Goal: Transaction & Acquisition: Purchase product/service

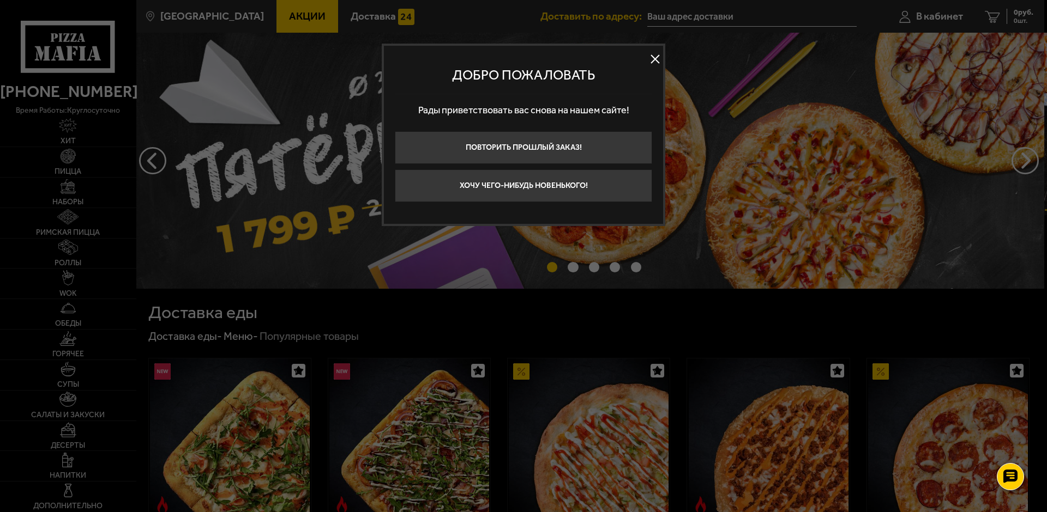
click at [651, 57] on button at bounding box center [654, 59] width 16 height 16
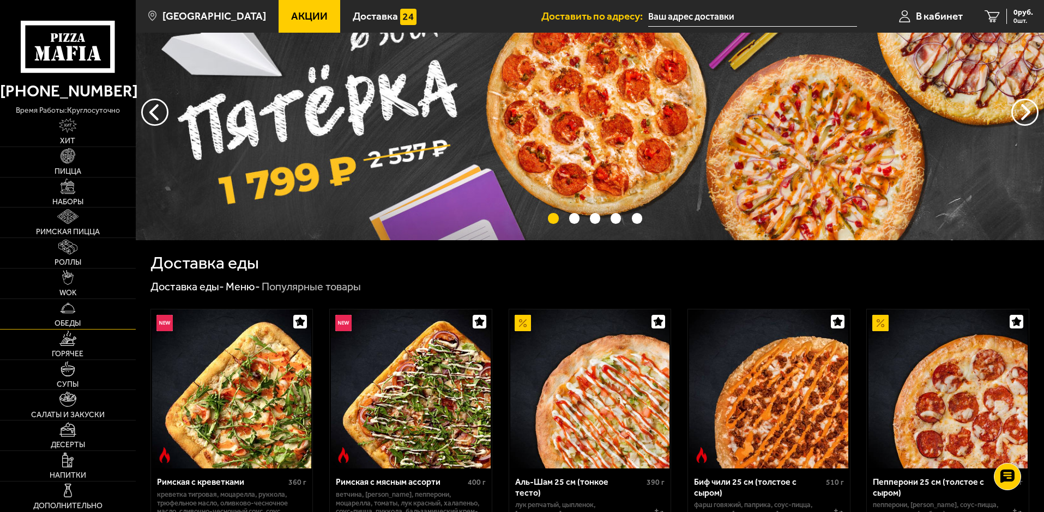
scroll to position [55, 0]
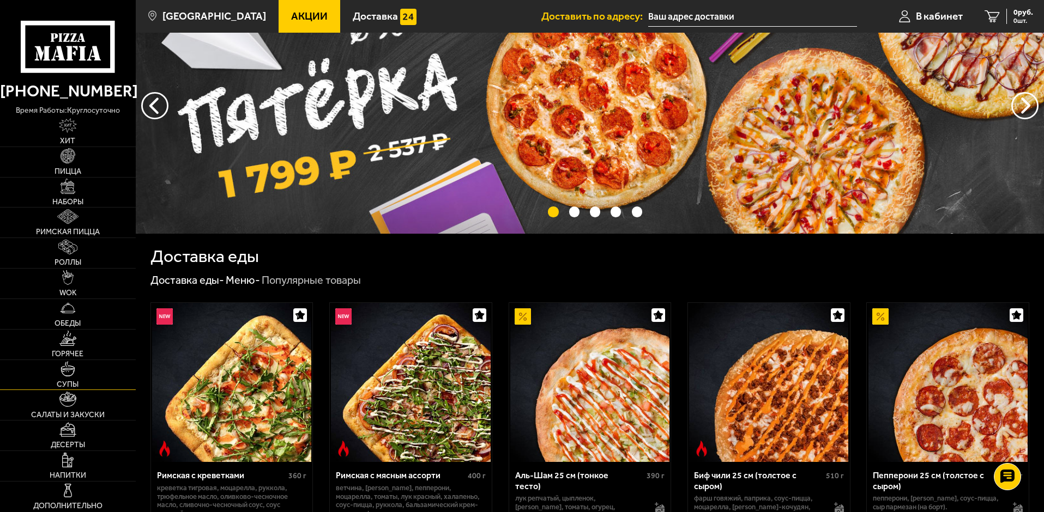
click at [76, 372] on link "Супы" at bounding box center [68, 375] width 136 height 30
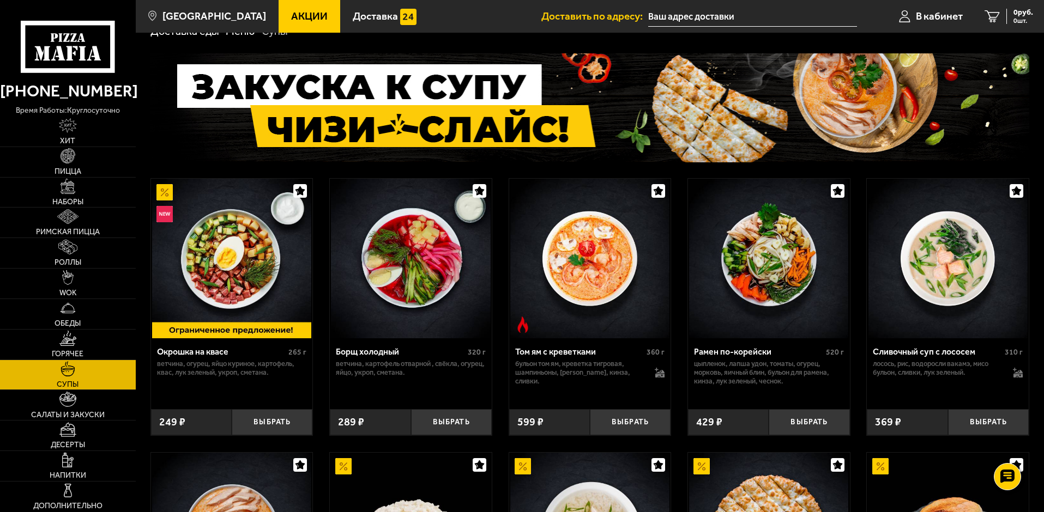
scroll to position [55, 0]
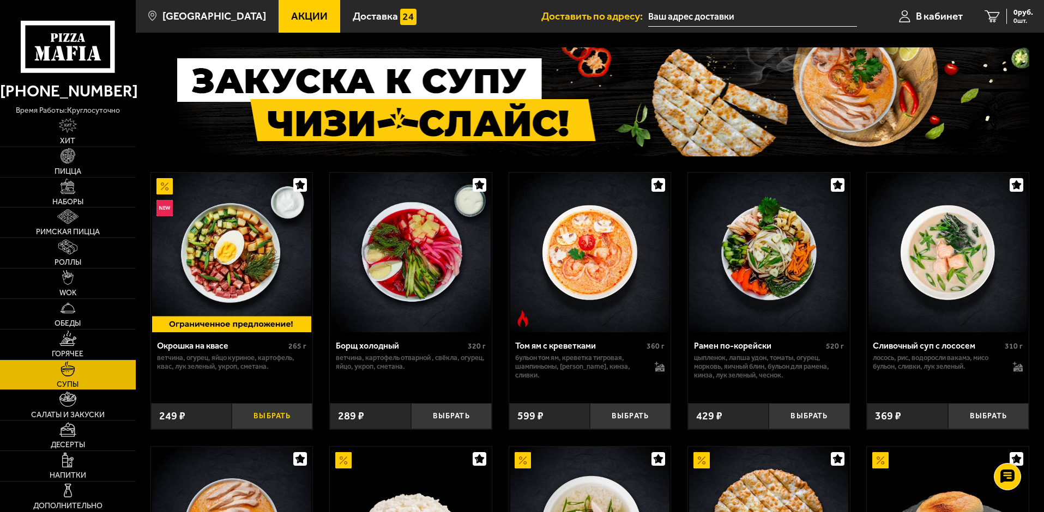
click at [280, 416] on button "Выбрать" at bounding box center [272, 416] width 81 height 27
click at [440, 416] on button "Выбрать" at bounding box center [451, 416] width 81 height 27
click at [65, 198] on span "Наборы" at bounding box center [67, 202] width 31 height 8
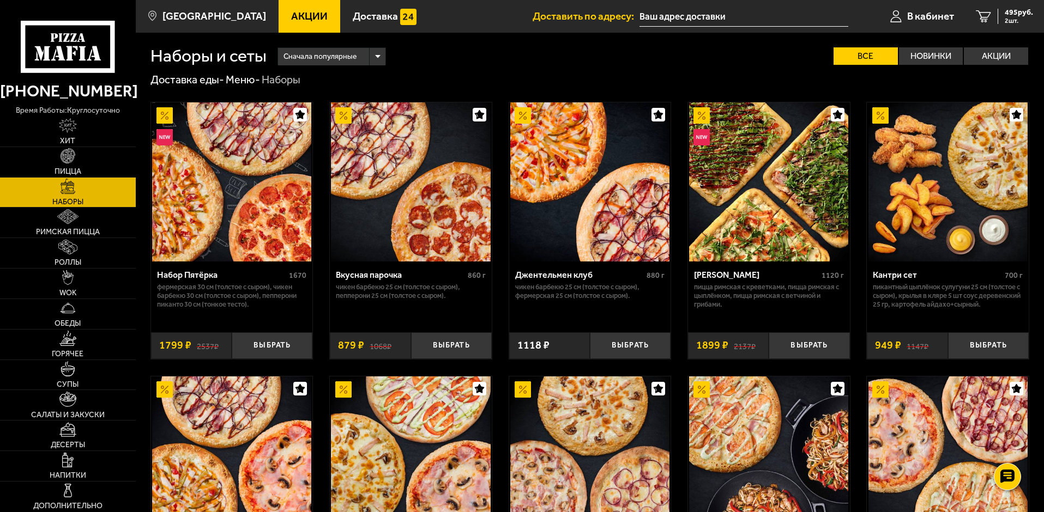
click at [310, 14] on link "Акции" at bounding box center [310, 16] width 62 height 33
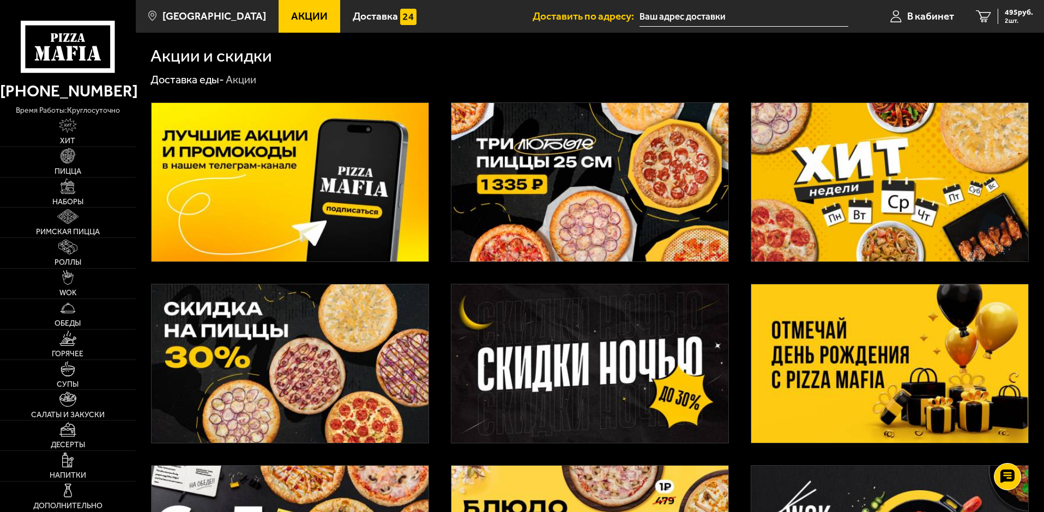
click at [477, 135] on img at bounding box center [589, 182] width 277 height 159
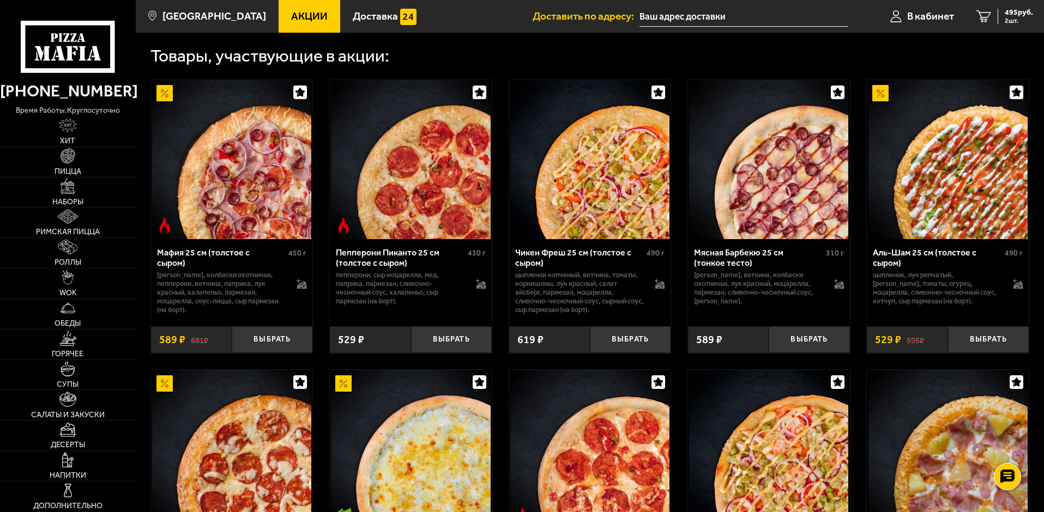
scroll to position [382, 0]
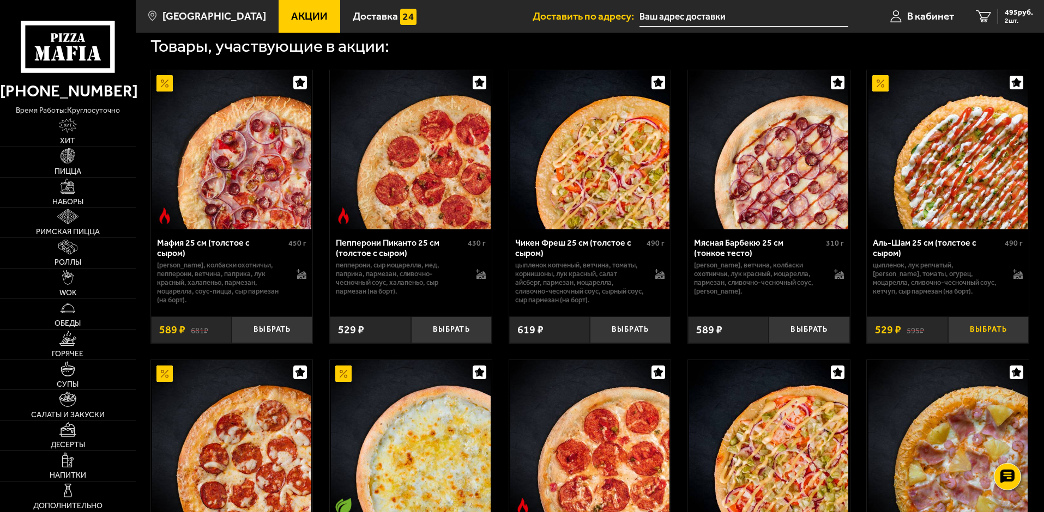
click at [987, 336] on button "Выбрать" at bounding box center [988, 330] width 81 height 27
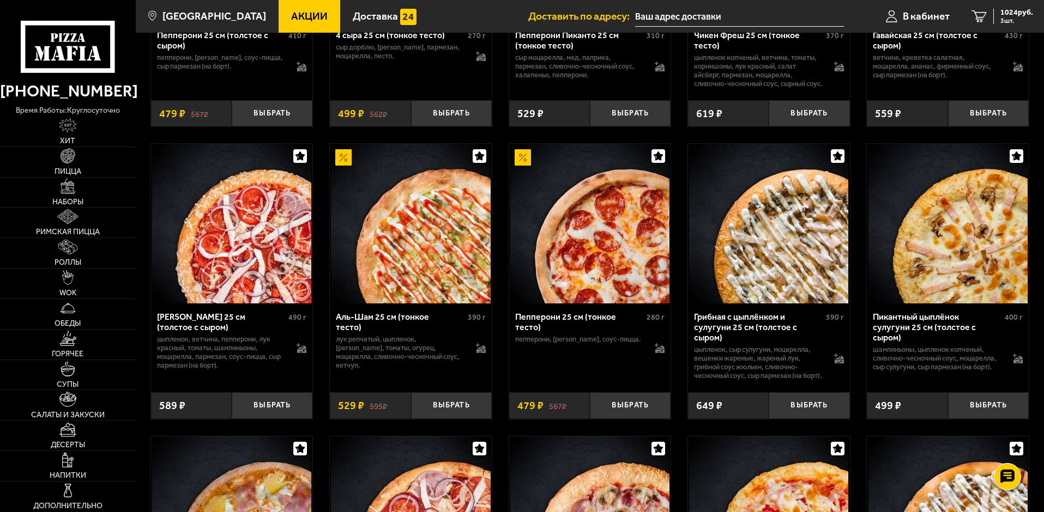
scroll to position [927, 0]
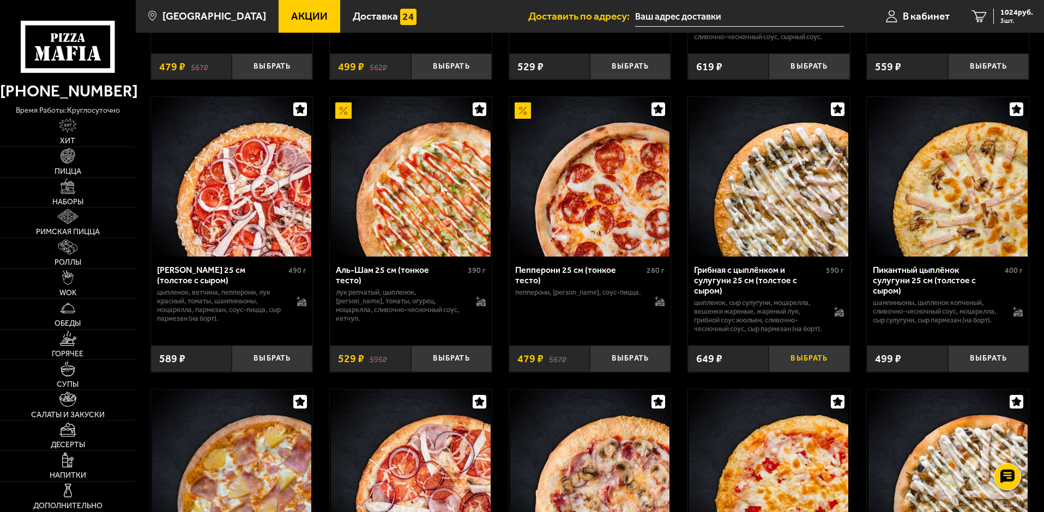
click at [801, 372] on button "Выбрать" at bounding box center [809, 359] width 81 height 27
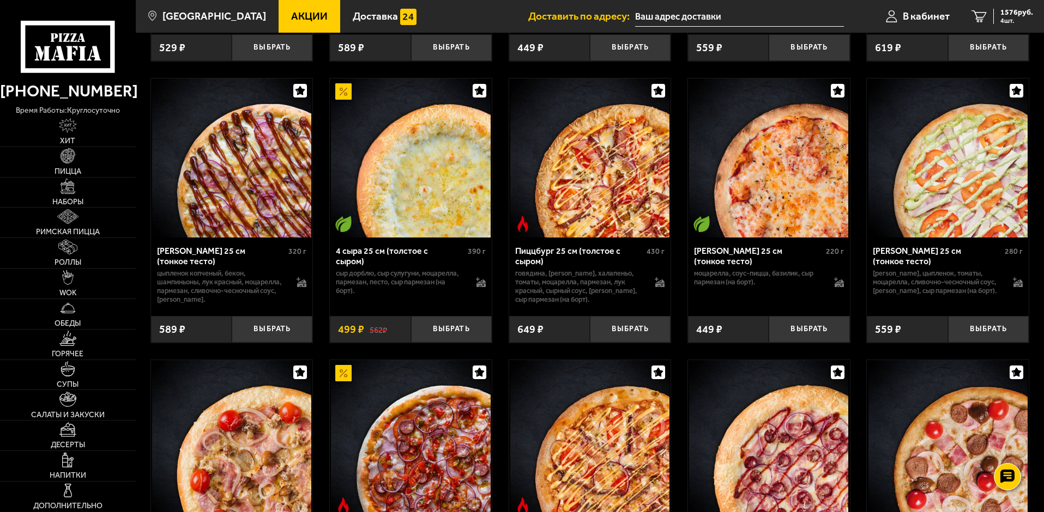
scroll to position [2671, 0]
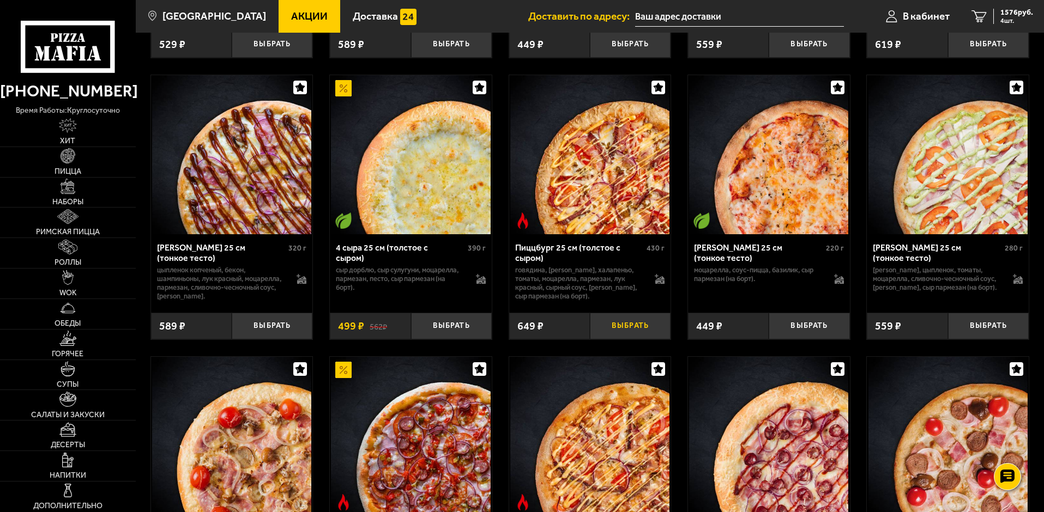
click at [630, 340] on button "Выбрать" at bounding box center [630, 326] width 81 height 27
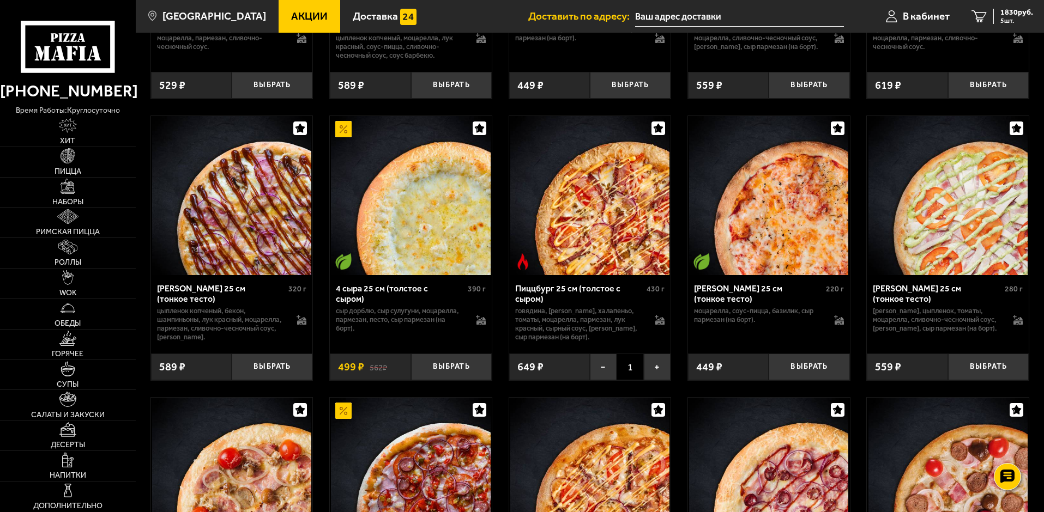
scroll to position [2562, 0]
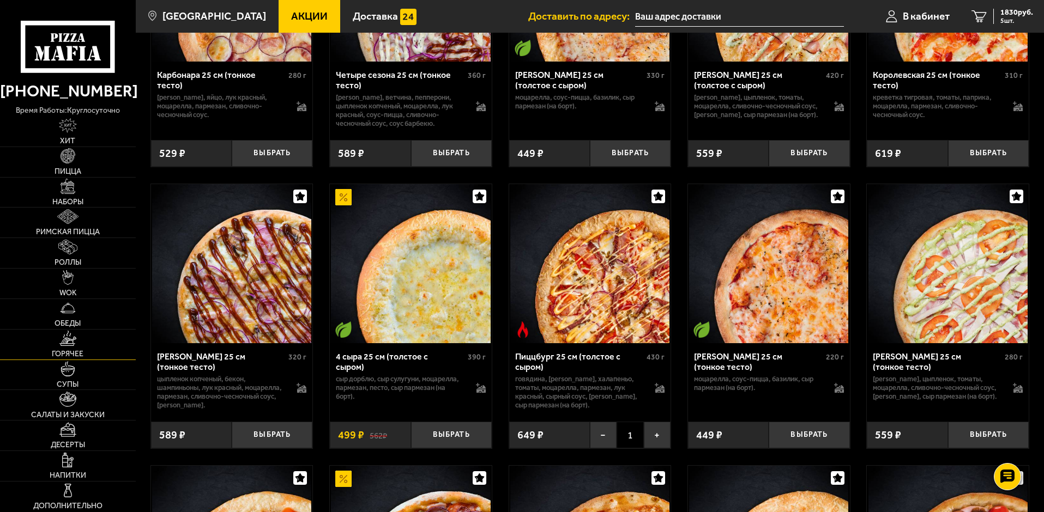
click at [74, 341] on img at bounding box center [67, 338] width 17 height 15
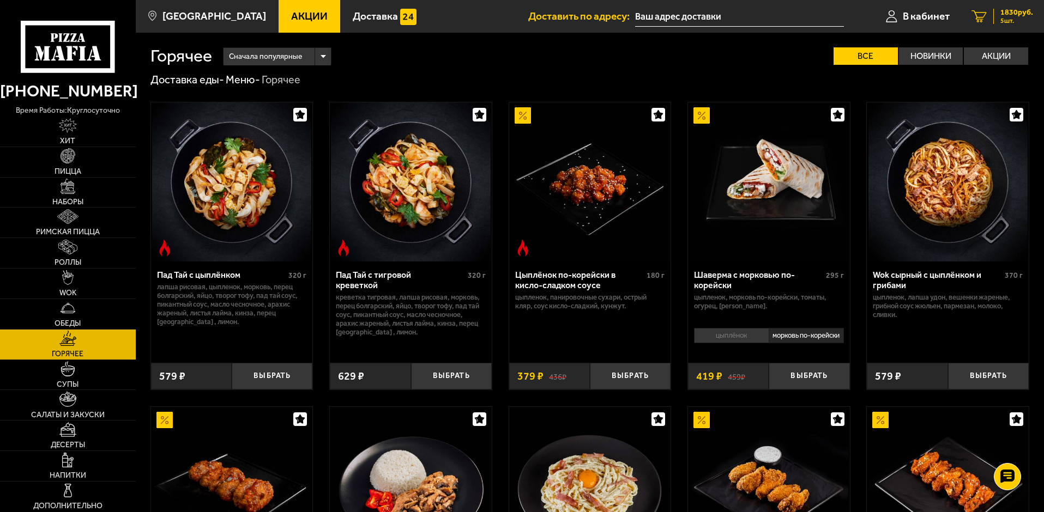
click at [1024, 9] on span "1830 руб." at bounding box center [1016, 13] width 33 height 8
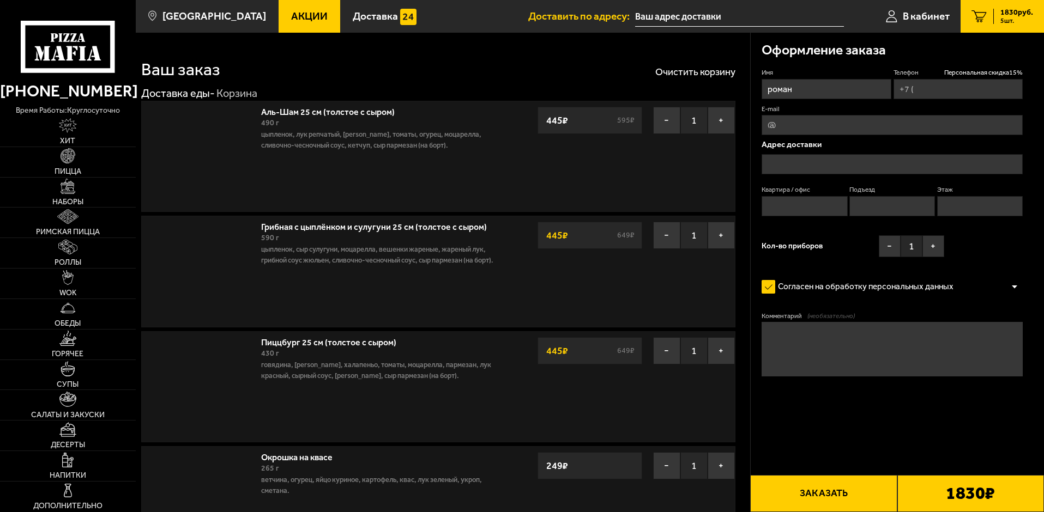
type input "[PHONE_NUMBER]"
type input "Санкт-Петербург народного ополчения 179"
type input "22"
type input "2"
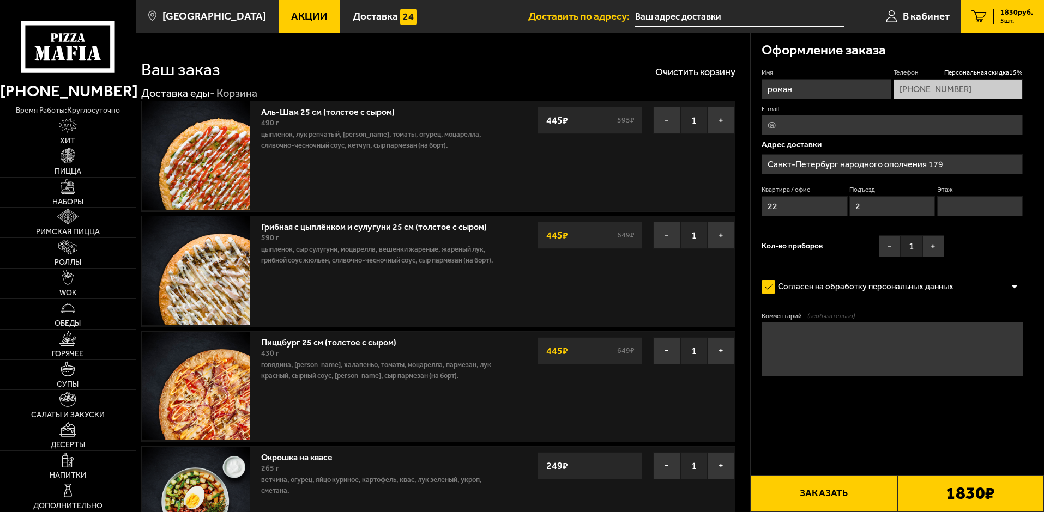
type input "[STREET_ADDRESS]"
click at [793, 492] on button "Заказать" at bounding box center [823, 493] width 147 height 37
click at [977, 210] on input "Этаж" at bounding box center [980, 206] width 86 height 20
type input "1"
click at [851, 494] on button "Заказать" at bounding box center [823, 493] width 147 height 37
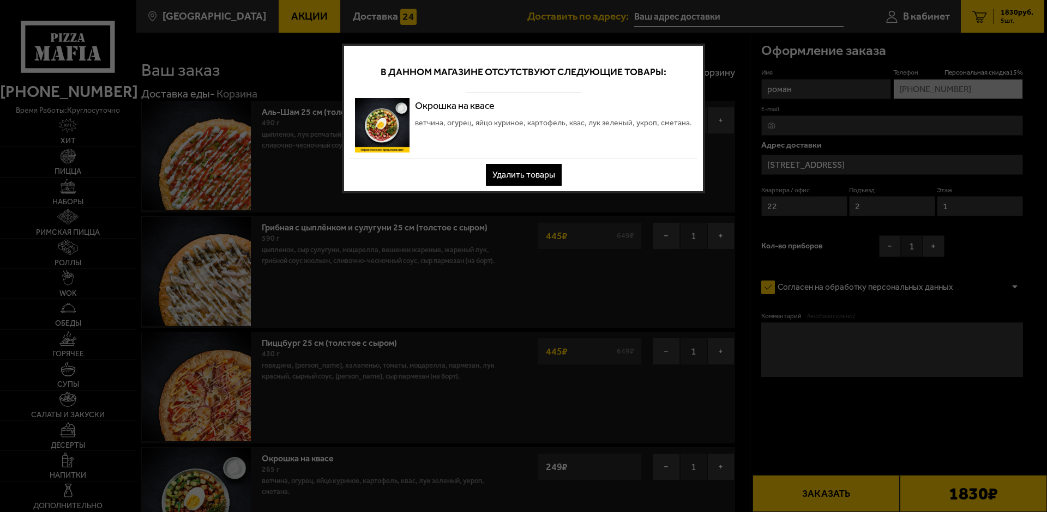
click at [534, 173] on button "Удалить товары" at bounding box center [524, 175] width 76 height 22
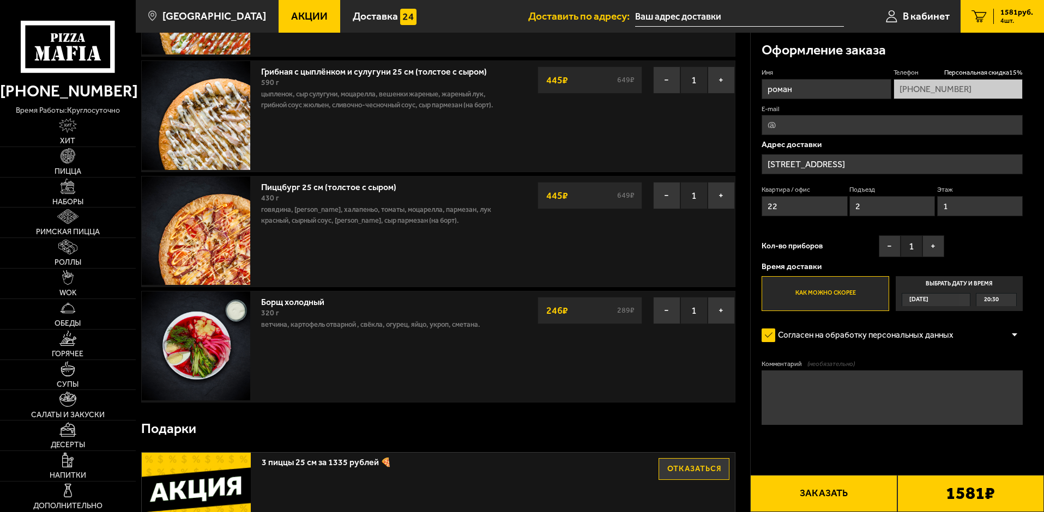
scroll to position [164, 0]
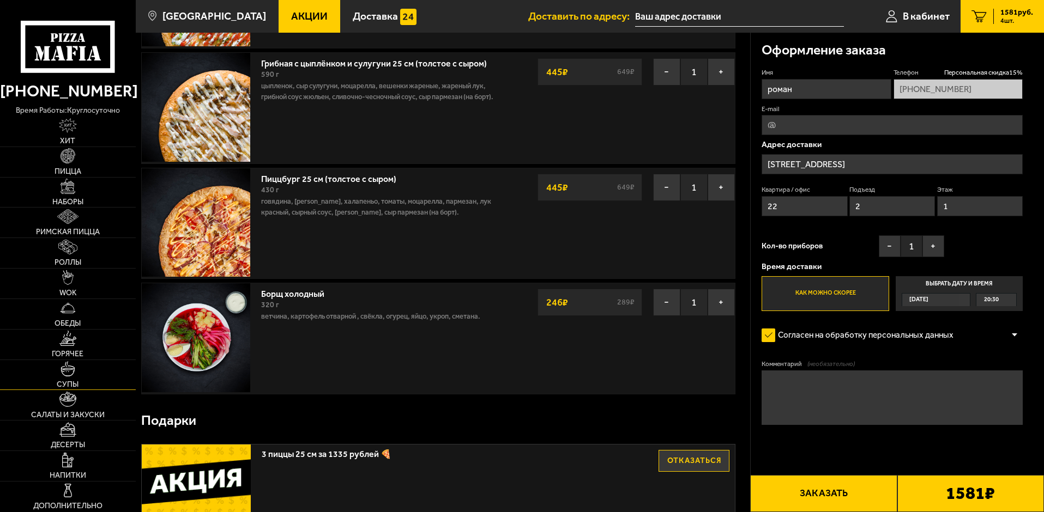
click at [74, 377] on link "Супы" at bounding box center [68, 375] width 136 height 30
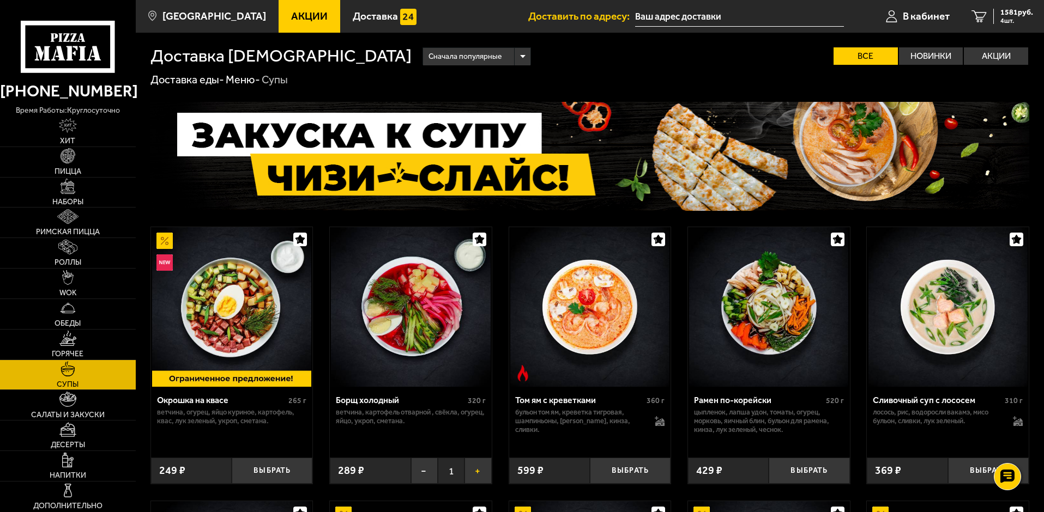
click at [481, 473] on button "+" at bounding box center [477, 471] width 27 height 27
click at [1013, 13] on span "1827 руб." at bounding box center [1016, 13] width 33 height 8
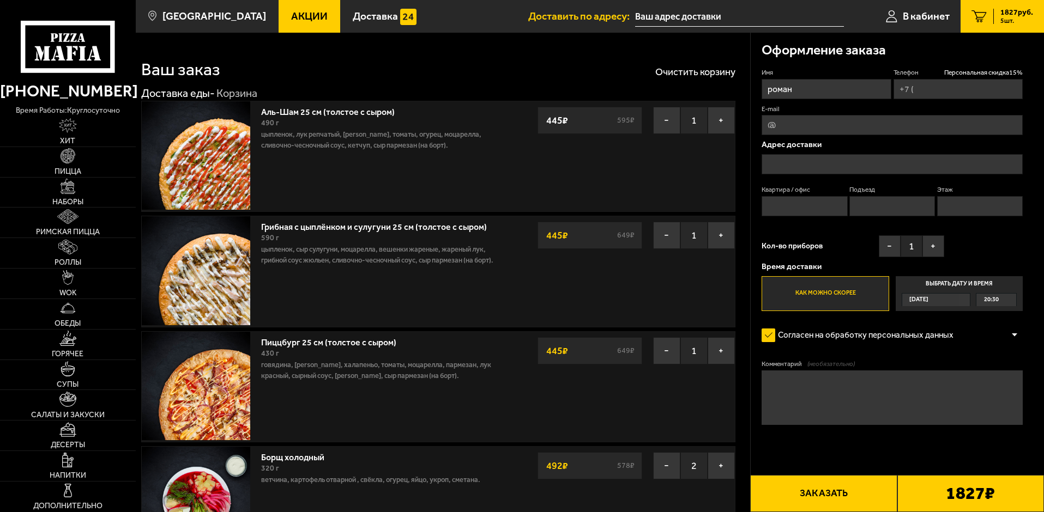
type input "[PHONE_NUMBER]"
type input "Санкт-Петербург народного ополчения 179"
type input "22"
type input "2"
type input "[STREET_ADDRESS]"
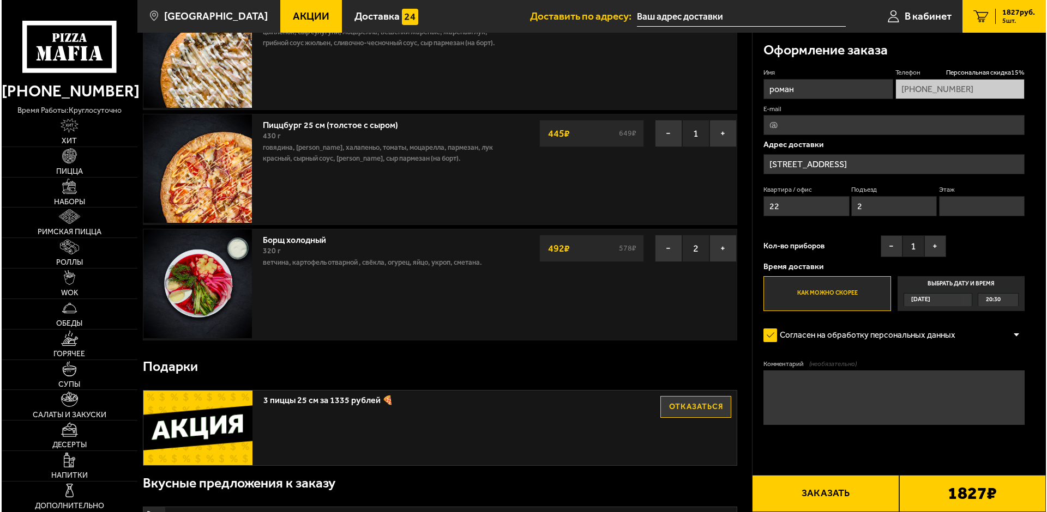
scroll to position [218, 0]
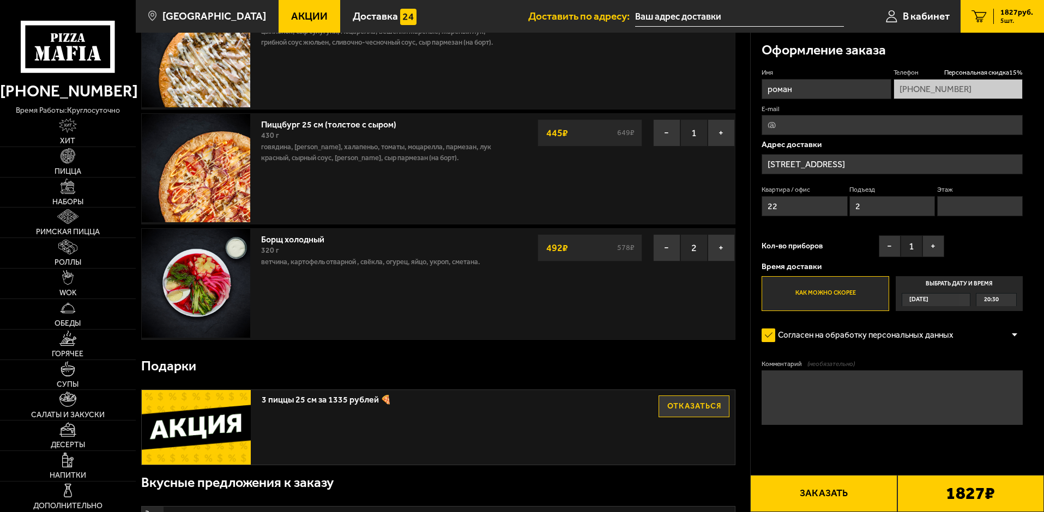
click at [955, 206] on input "Этаж" at bounding box center [980, 206] width 86 height 20
type input "1"
click at [818, 491] on button "Заказать" at bounding box center [823, 493] width 147 height 37
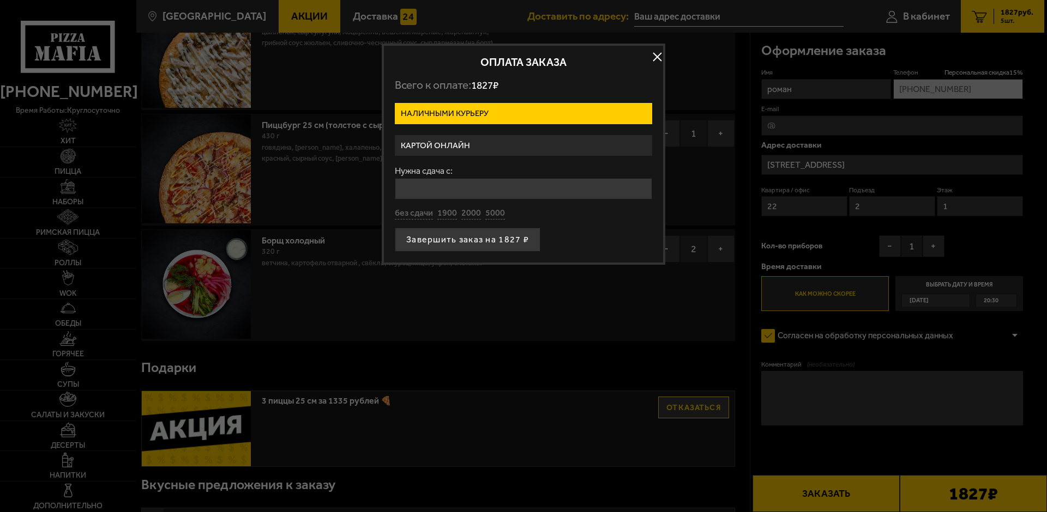
click at [455, 147] on label "Картой онлайн" at bounding box center [523, 145] width 257 height 21
click at [0, 0] on input "Картой онлайн" at bounding box center [0, 0] width 0 height 0
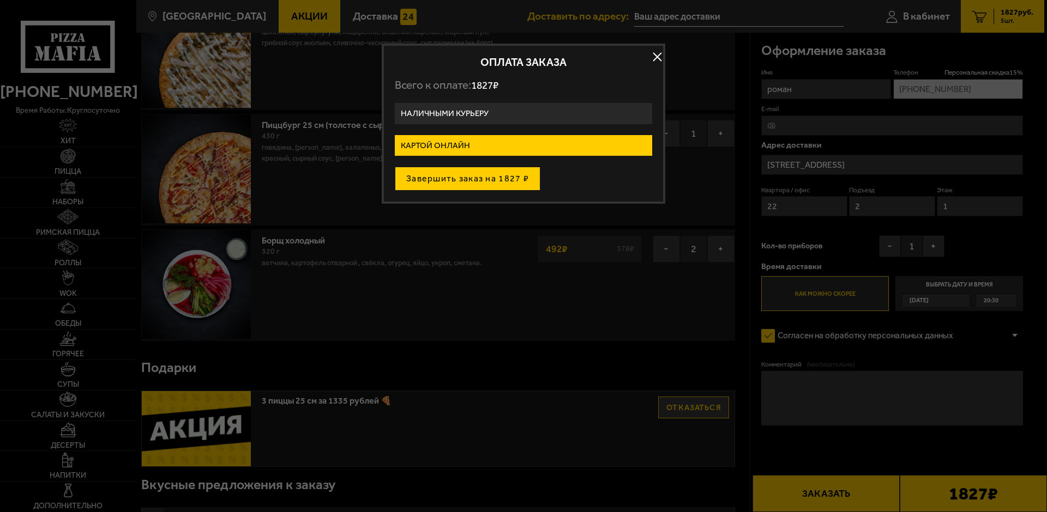
click at [459, 173] on button "Завершить заказ на 1827 ₽" at bounding box center [468, 179] width 146 height 24
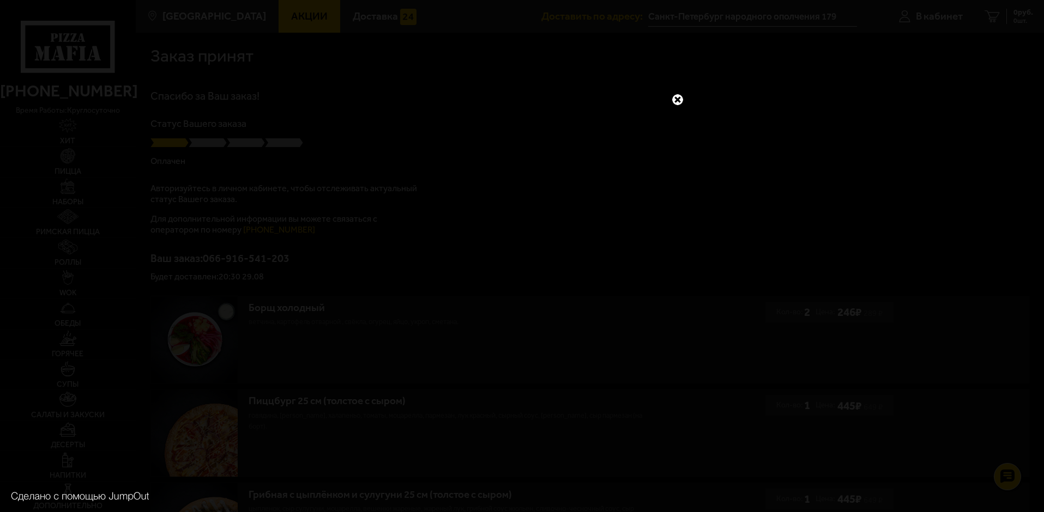
click at [680, 101] on link at bounding box center [677, 100] width 14 height 14
